Goal: Browse casually

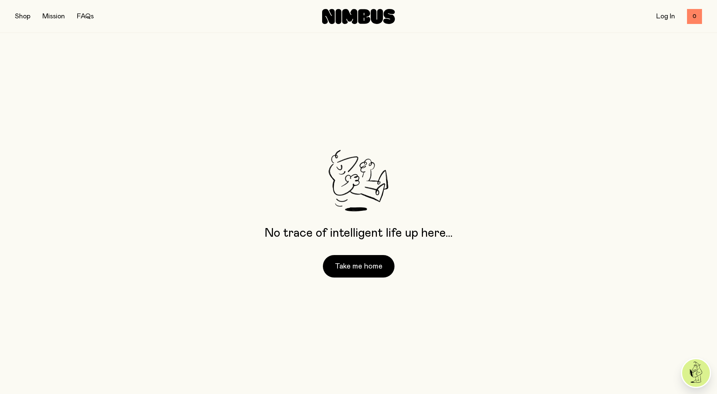
click at [21, 16] on button "button" at bounding box center [22, 16] width 15 height 10
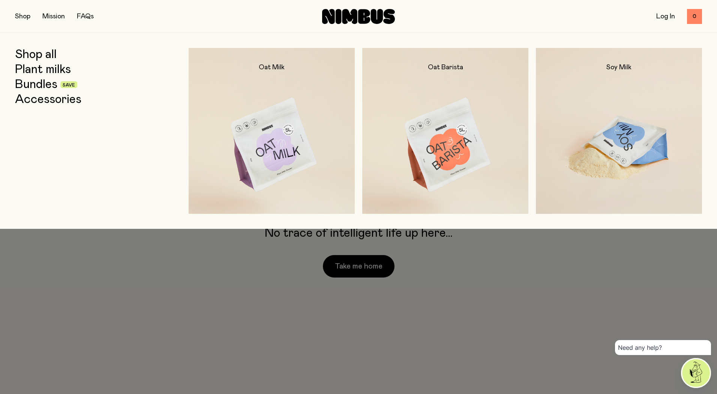
click at [605, 133] on img at bounding box center [619, 145] width 166 height 195
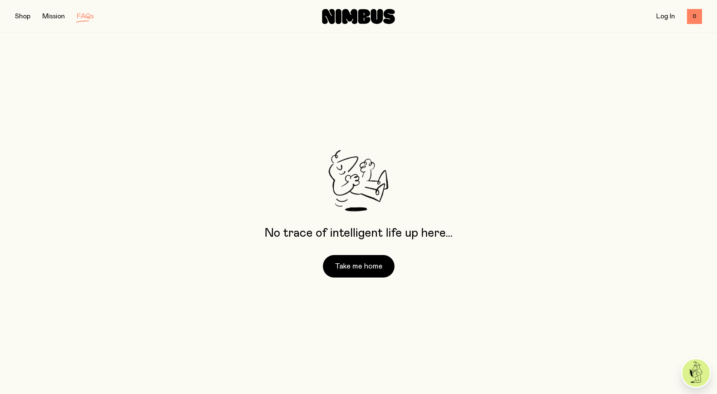
click at [52, 18] on link "Mission" at bounding box center [53, 16] width 22 height 7
click at [36, 17] on div "Shop Mission FAQs" at bounding box center [129, 16] width 229 height 10
click at [25, 17] on button "button" at bounding box center [22, 16] width 15 height 10
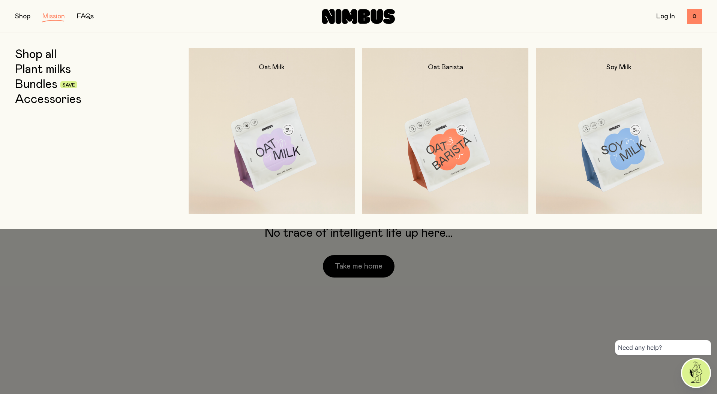
click at [38, 70] on link "Plant milks" at bounding box center [43, 69] width 56 height 13
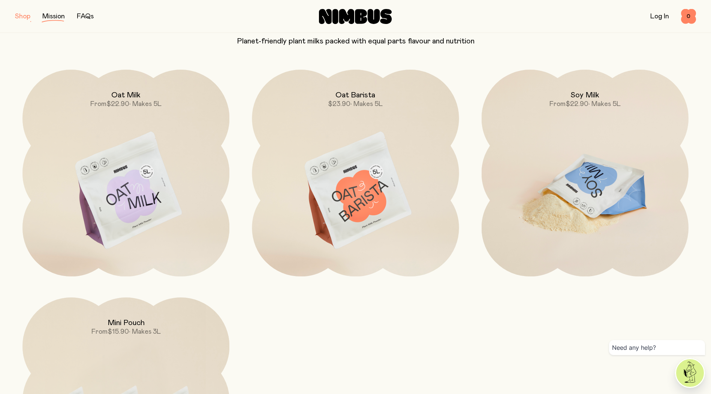
scroll to position [75, 0]
click at [574, 196] on img at bounding box center [585, 190] width 207 height 243
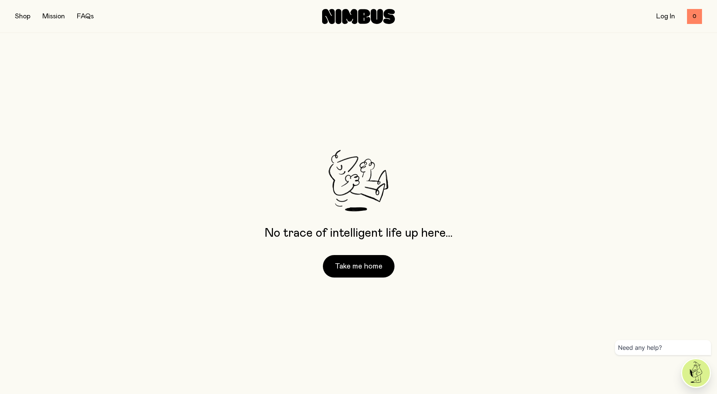
click at [20, 20] on button "button" at bounding box center [22, 16] width 15 height 10
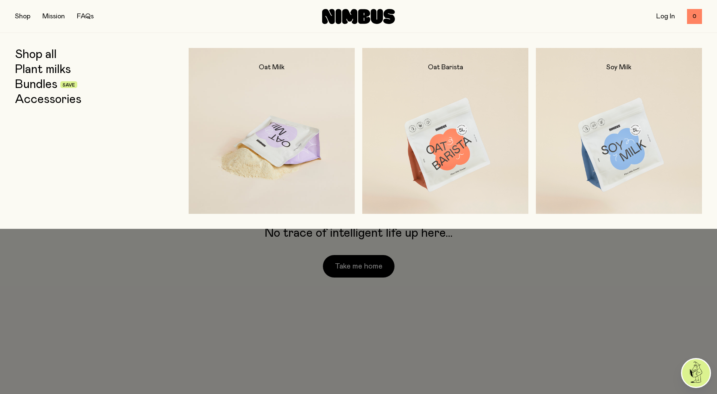
click at [298, 143] on img at bounding box center [272, 145] width 166 height 195
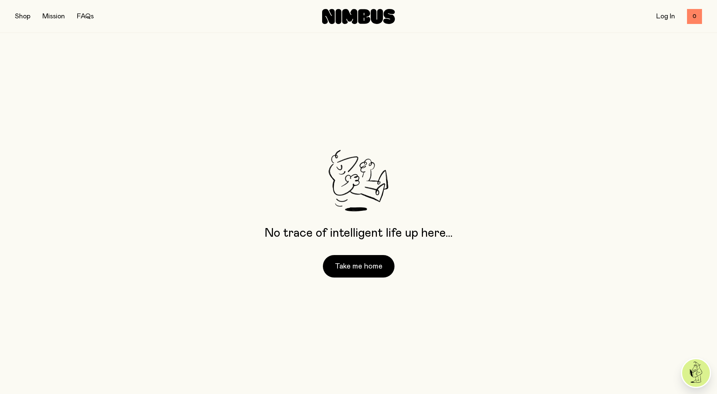
click at [17, 20] on button "button" at bounding box center [22, 16] width 15 height 10
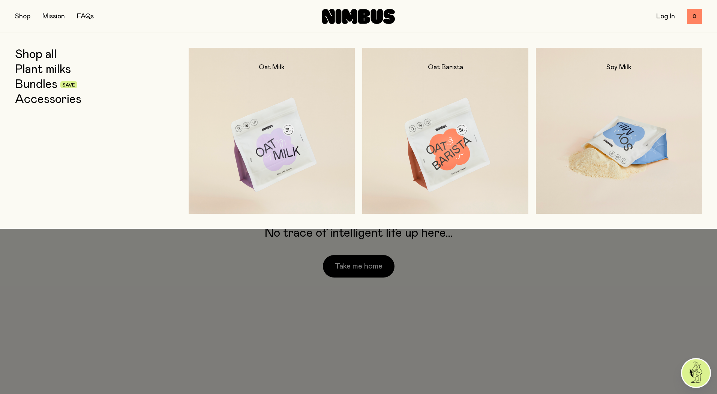
click at [651, 153] on img at bounding box center [619, 145] width 166 height 195
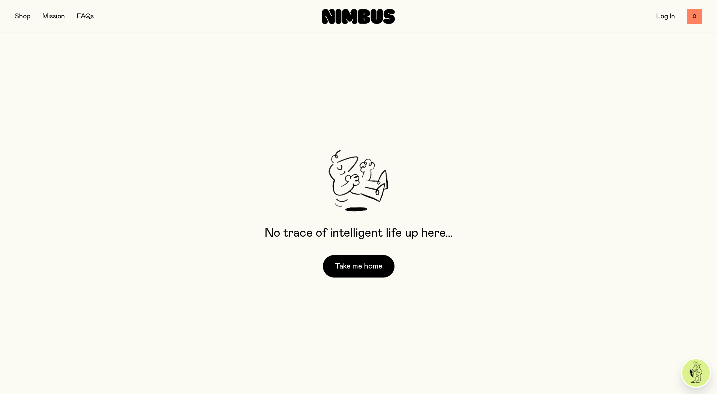
click at [22, 22] on div "Shop Mission FAQs Log In 0 0" at bounding box center [358, 16] width 687 height 33
click at [28, 13] on button "button" at bounding box center [22, 16] width 15 height 10
